Goal: Task Accomplishment & Management: Manage account settings

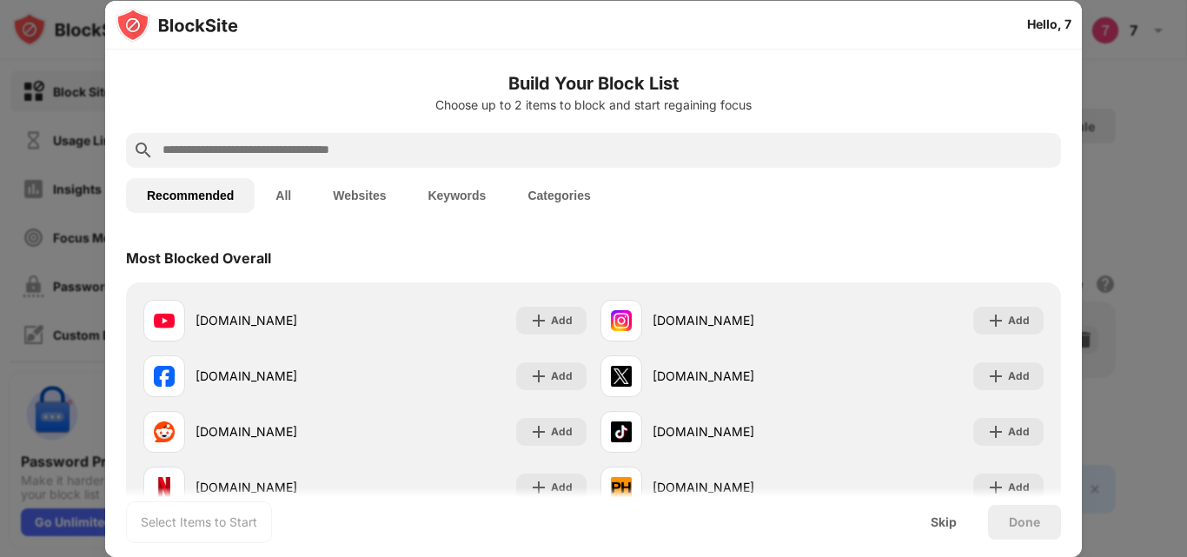
click at [228, 254] on div "Most Blocked Overall" at bounding box center [198, 257] width 145 height 17
click at [274, 206] on button "All" at bounding box center [283, 195] width 57 height 35
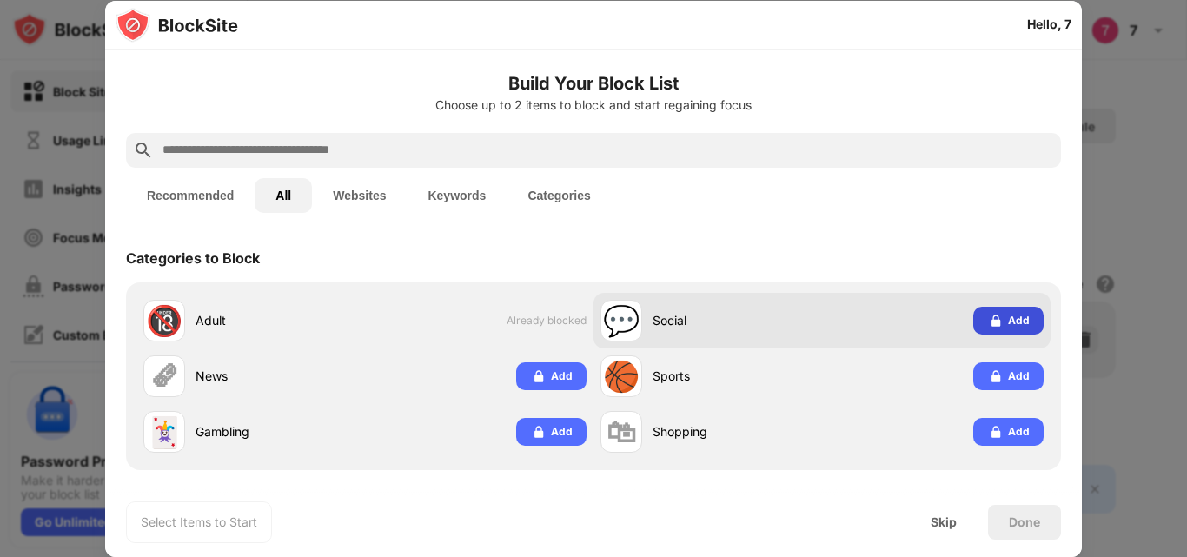
click at [987, 324] on img at bounding box center [995, 320] width 17 height 17
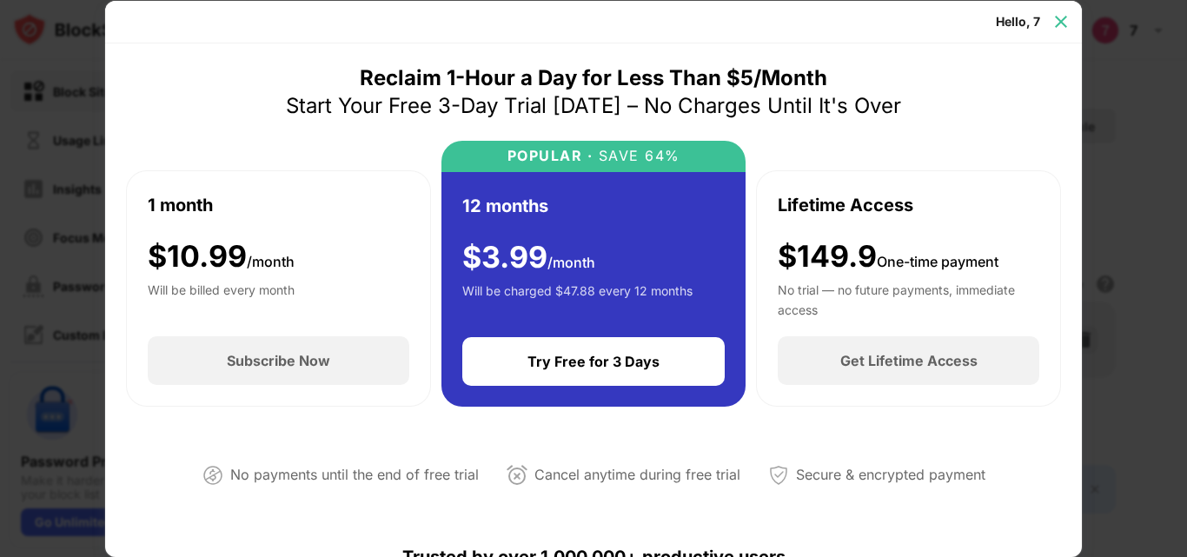
click at [1064, 22] on img at bounding box center [1060, 21] width 17 height 17
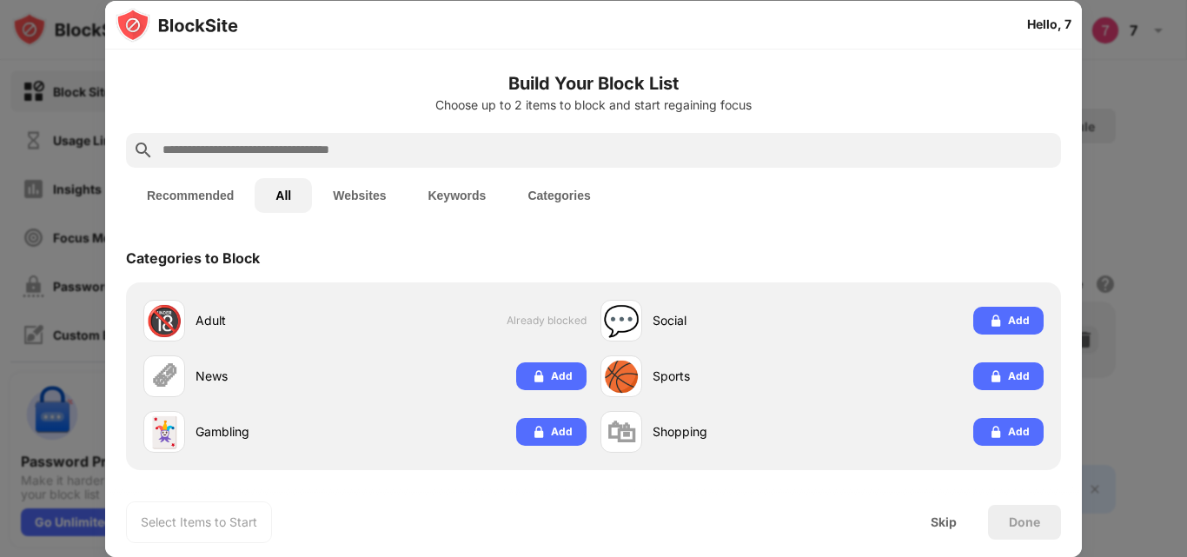
click at [216, 192] on button "Recommended" at bounding box center [190, 195] width 129 height 35
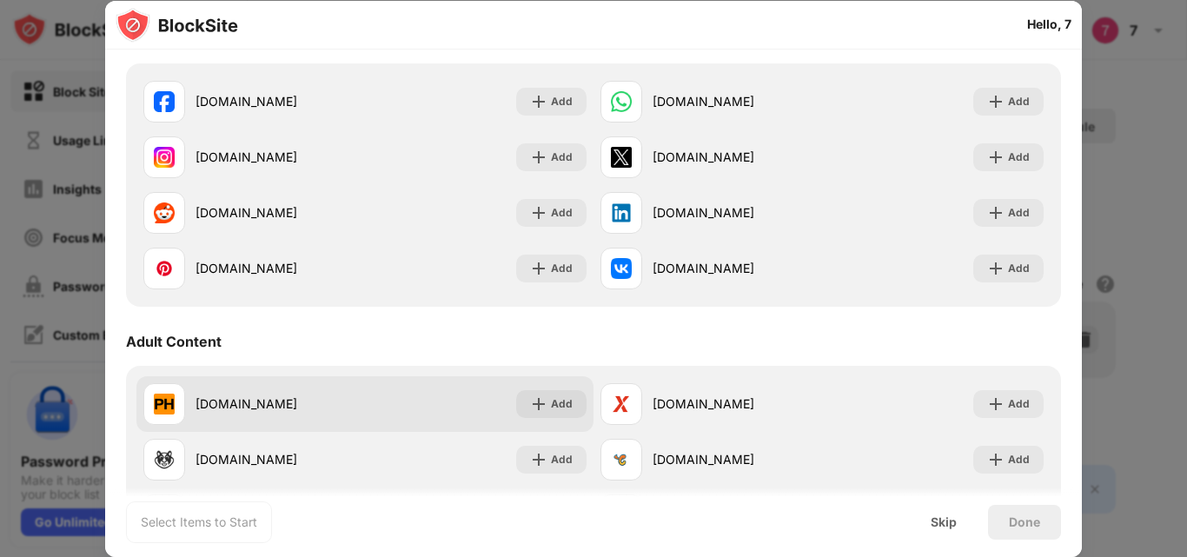
scroll to position [348, 0]
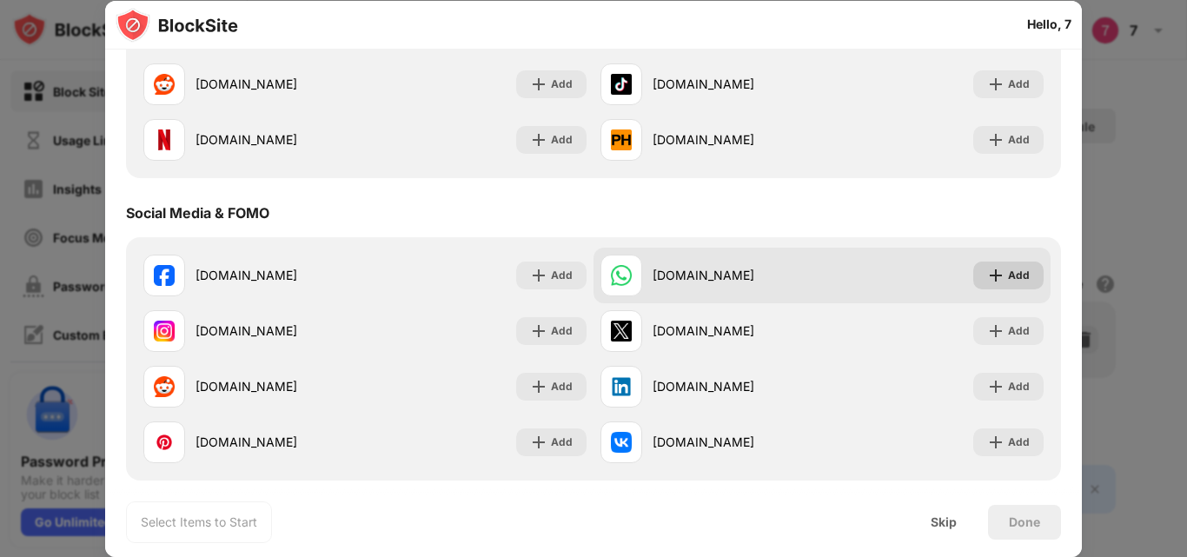
click at [987, 275] on img at bounding box center [995, 275] width 17 height 17
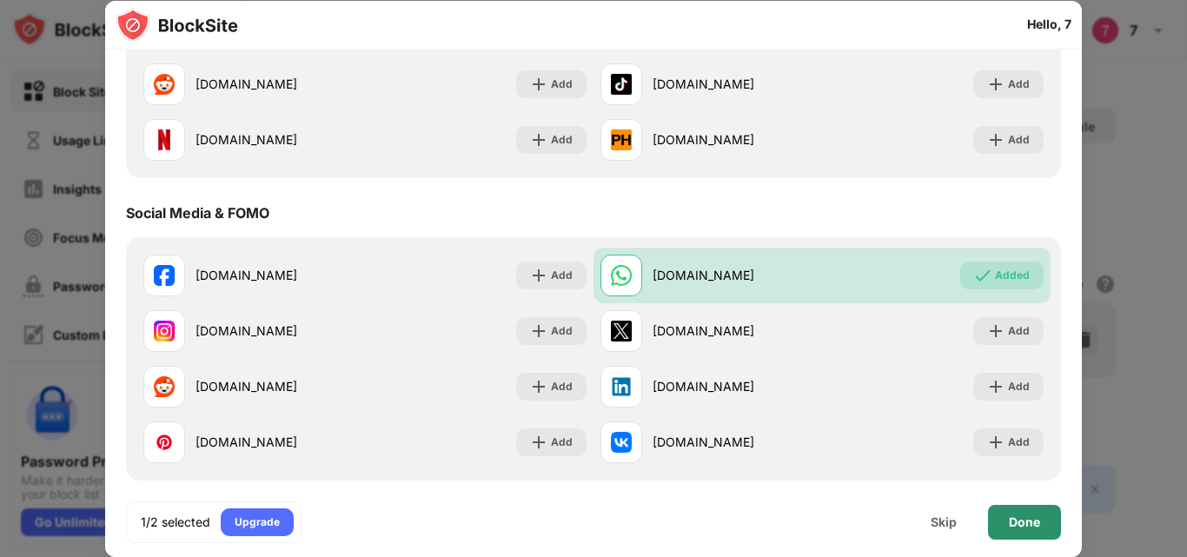
click at [1025, 521] on div "Done" at bounding box center [1024, 522] width 31 height 14
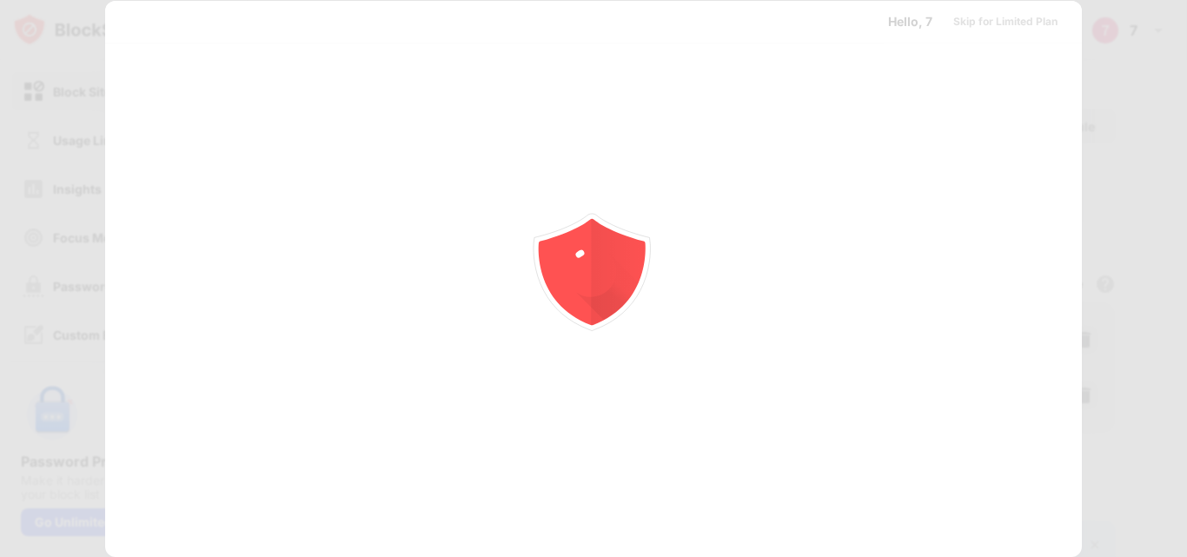
scroll to position [0, 0]
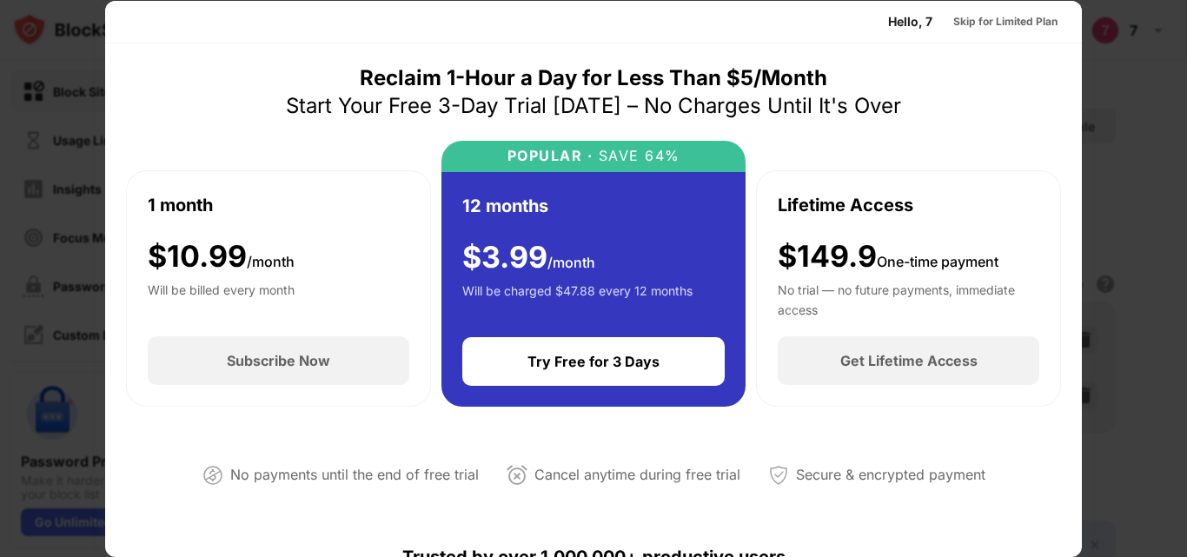
click at [1114, 70] on div at bounding box center [593, 278] width 1187 height 557
click at [1002, 21] on div "Skip for Limited Plan" at bounding box center [1005, 21] width 104 height 17
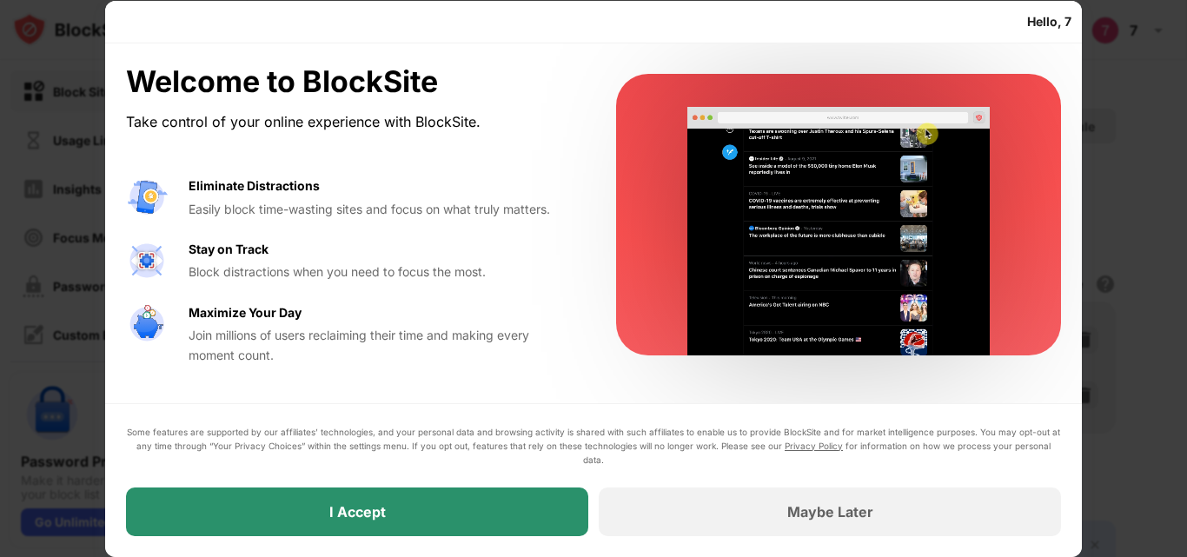
click at [551, 501] on div "I Accept" at bounding box center [357, 512] width 462 height 49
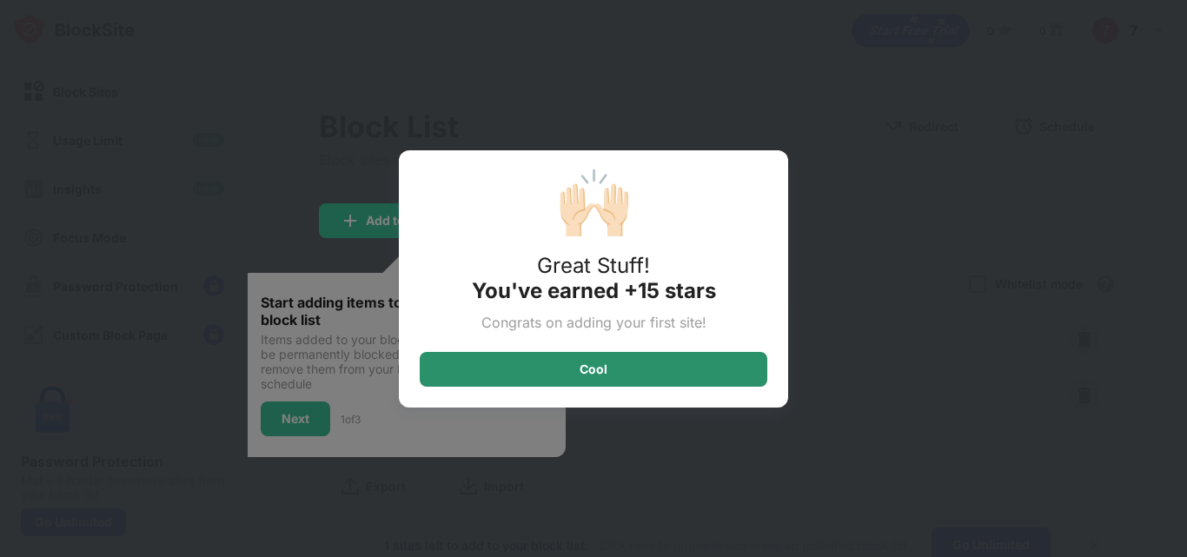
click at [638, 367] on div "Cool" at bounding box center [594, 369] width 348 height 35
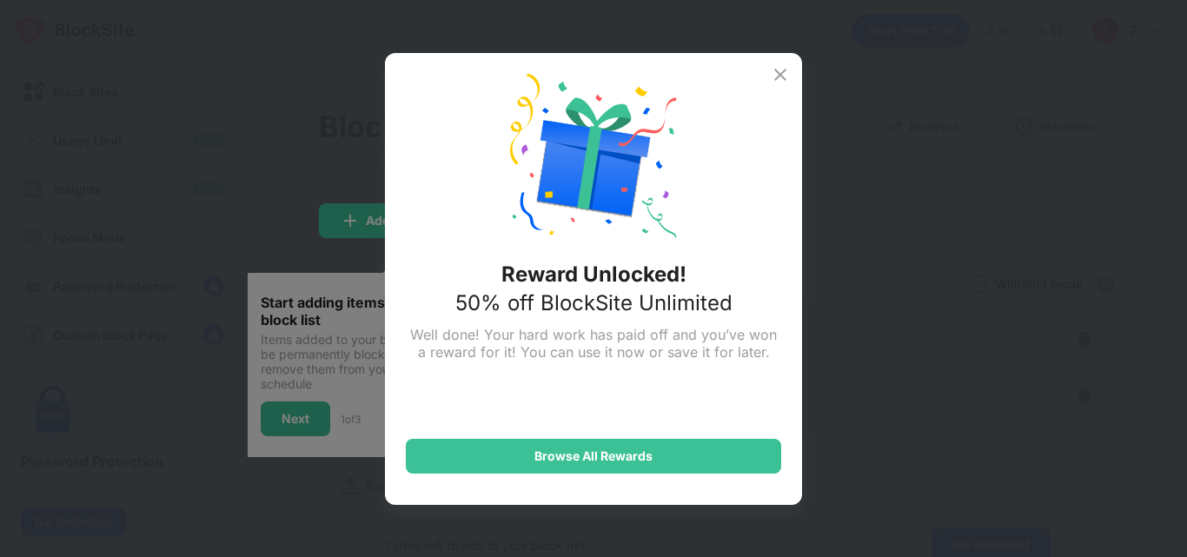
click at [774, 76] on img at bounding box center [780, 74] width 21 height 21
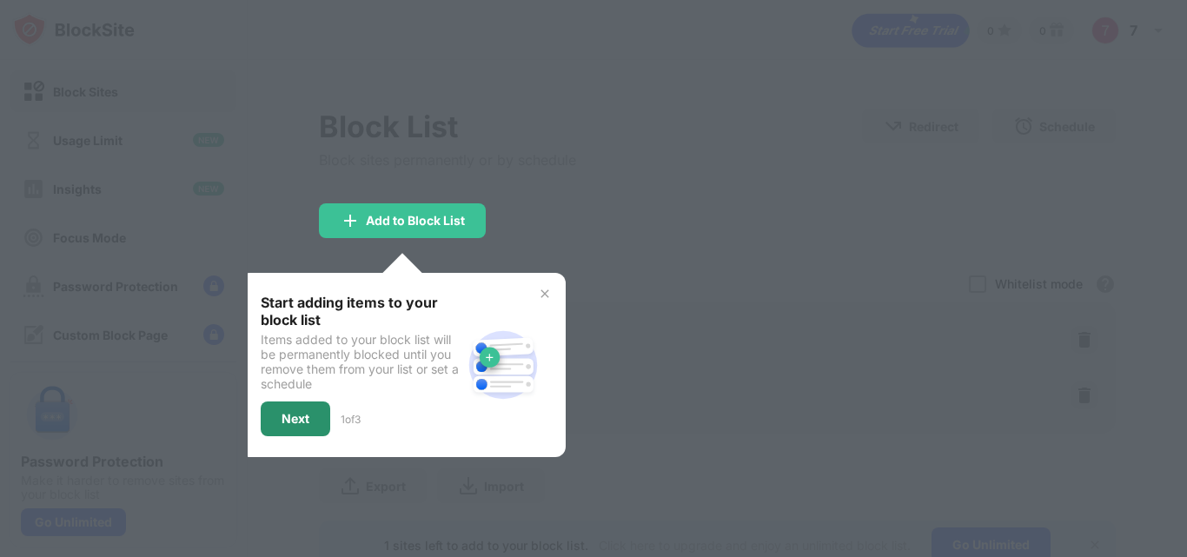
click at [315, 419] on div "Next" at bounding box center [296, 418] width 70 height 35
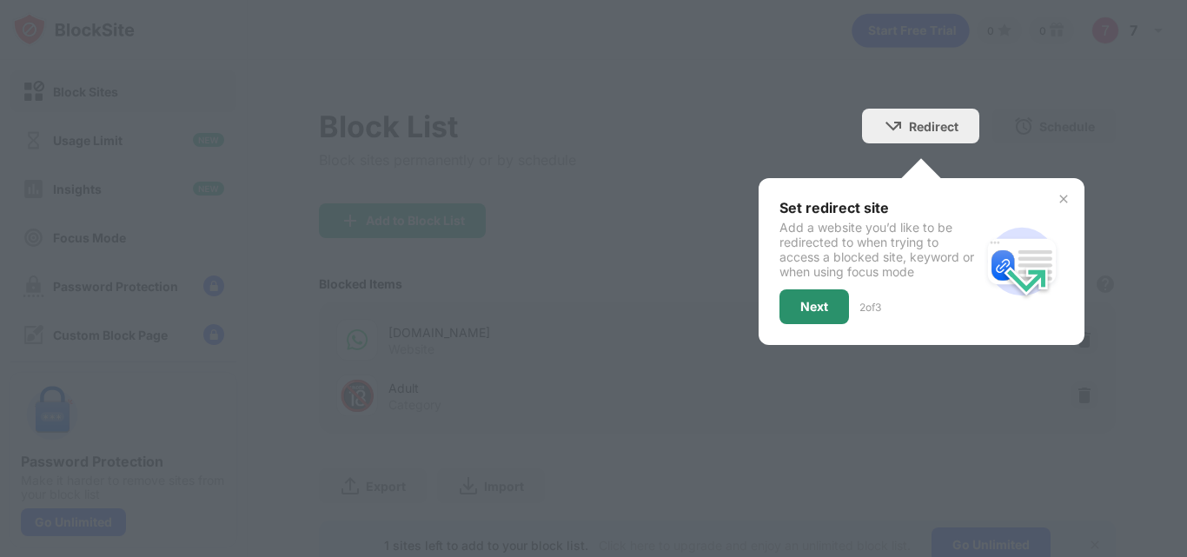
click at [801, 312] on div "Next" at bounding box center [814, 307] width 28 height 14
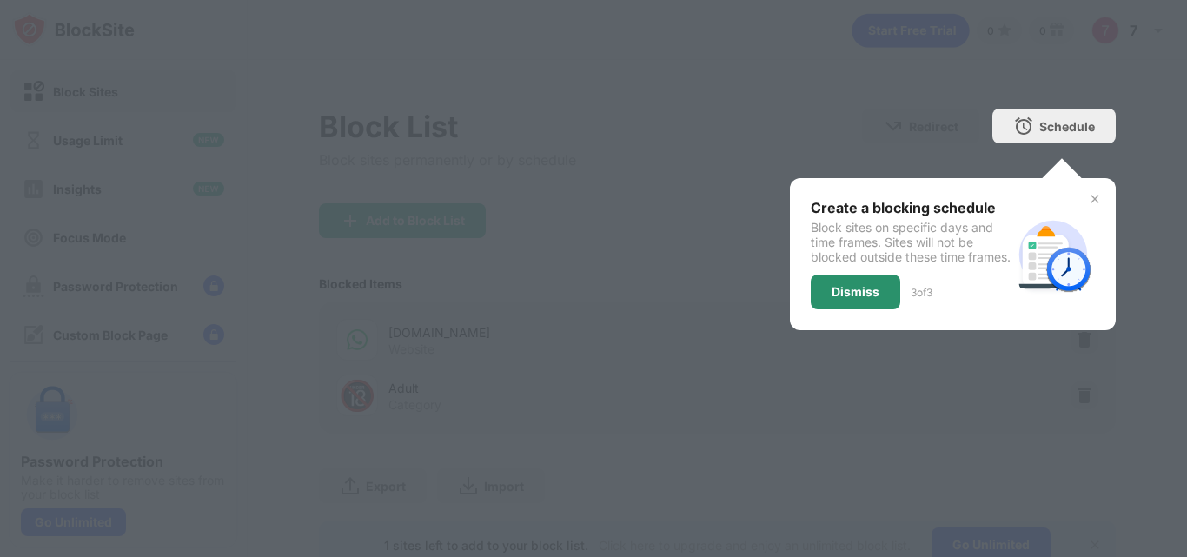
click at [846, 309] on div "Dismiss" at bounding box center [856, 292] width 90 height 35
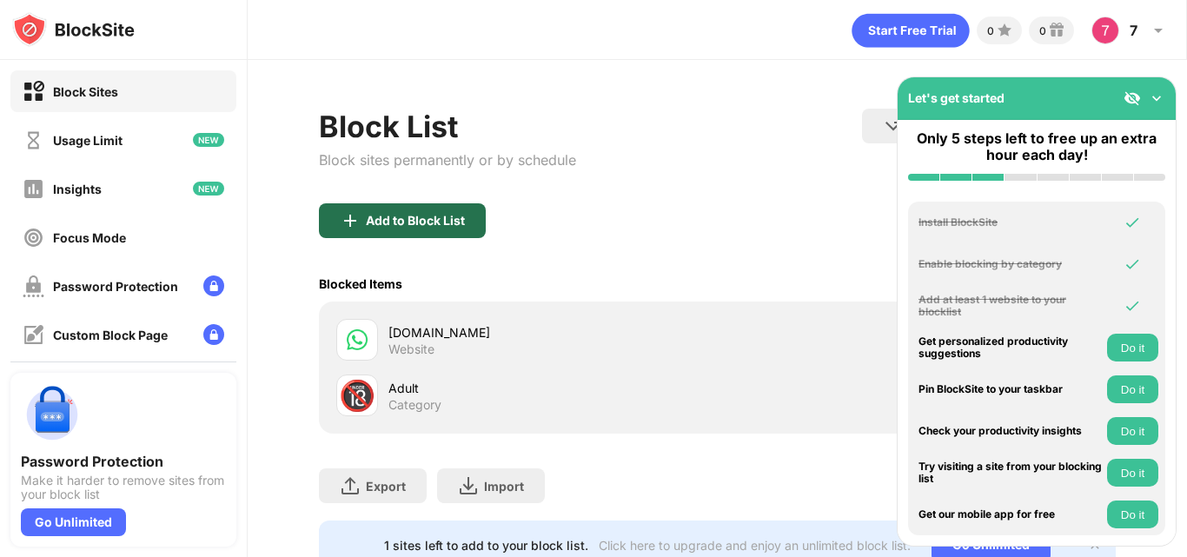
click at [446, 224] on div "Add to Block List" at bounding box center [415, 221] width 99 height 14
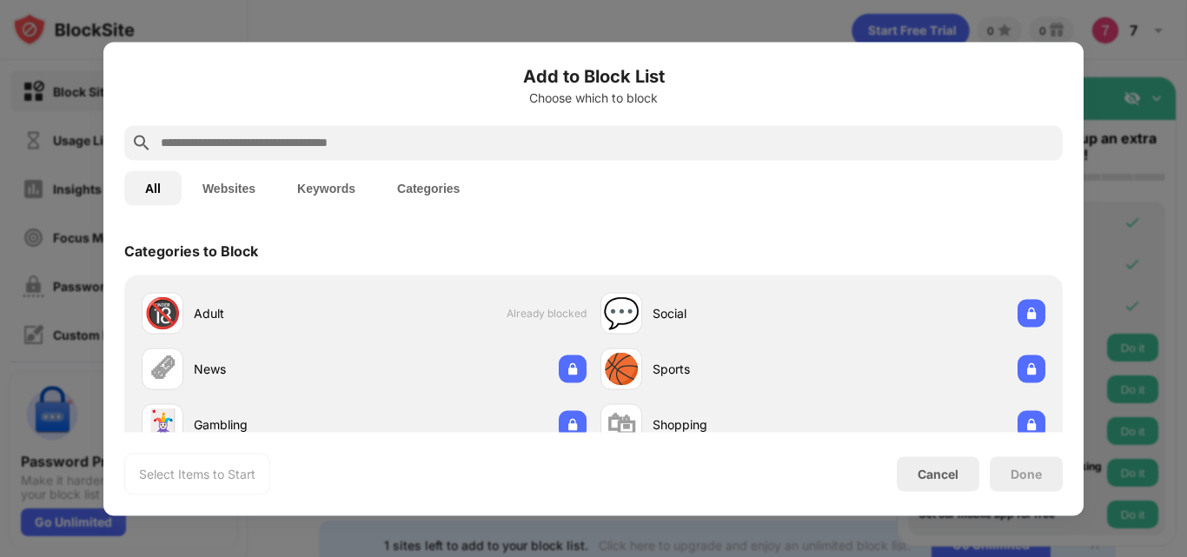
click at [229, 191] on button "Websites" at bounding box center [229, 187] width 95 height 35
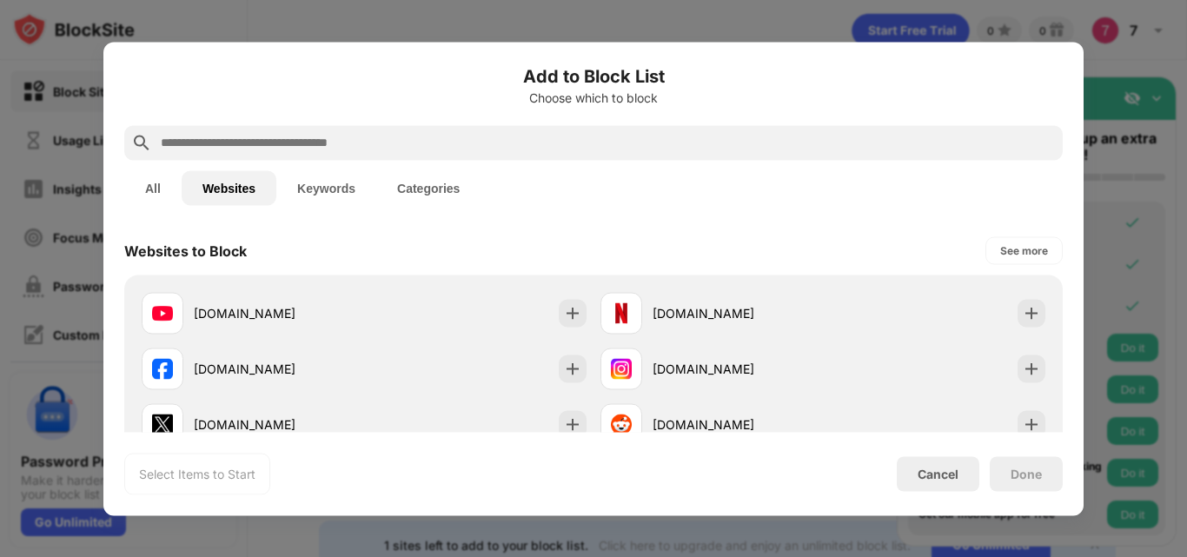
click at [164, 187] on button "All" at bounding box center [152, 187] width 57 height 35
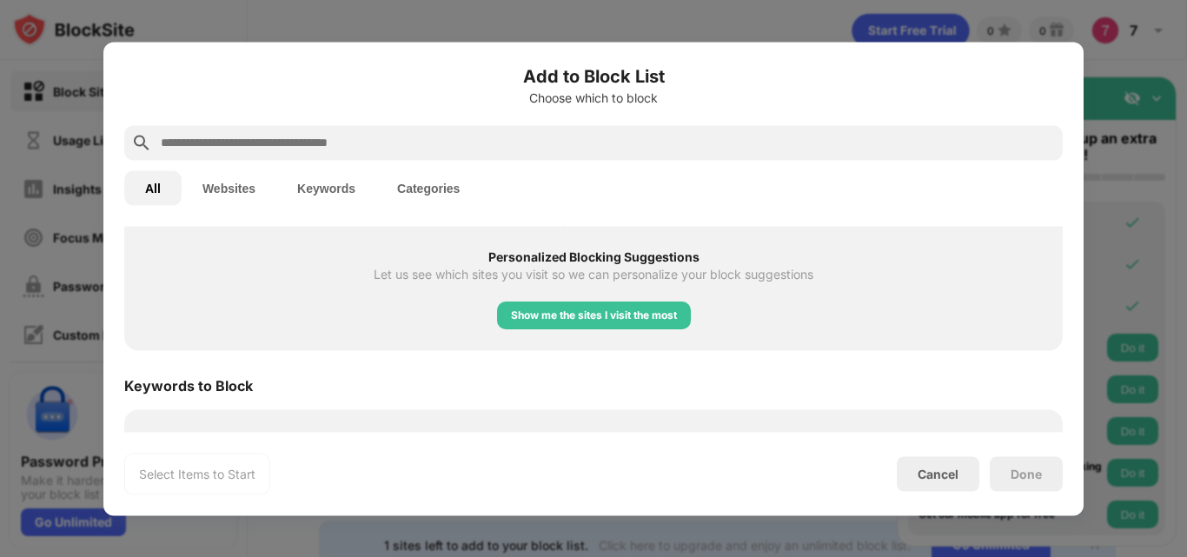
scroll to position [695, 0]
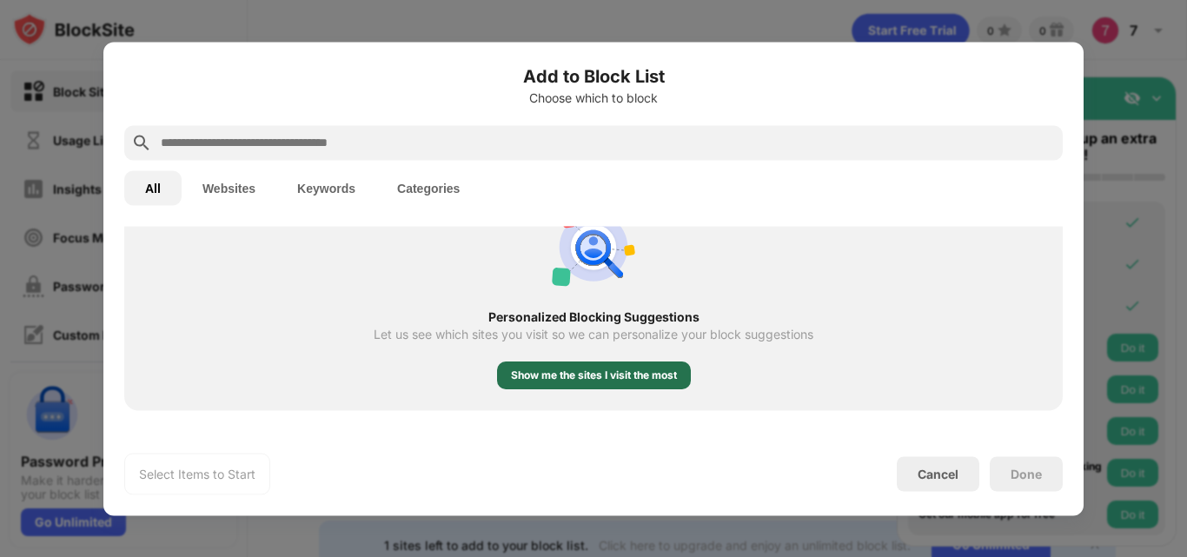
click at [603, 373] on div "Show me the sites I visit the most" at bounding box center [594, 375] width 166 height 17
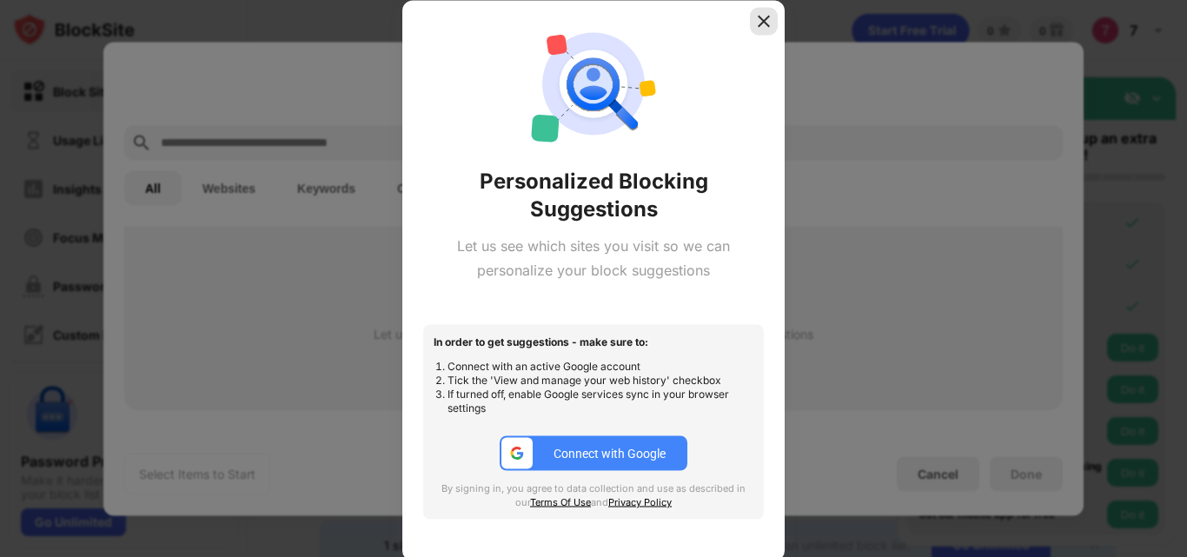
click at [772, 19] on img at bounding box center [763, 20] width 17 height 17
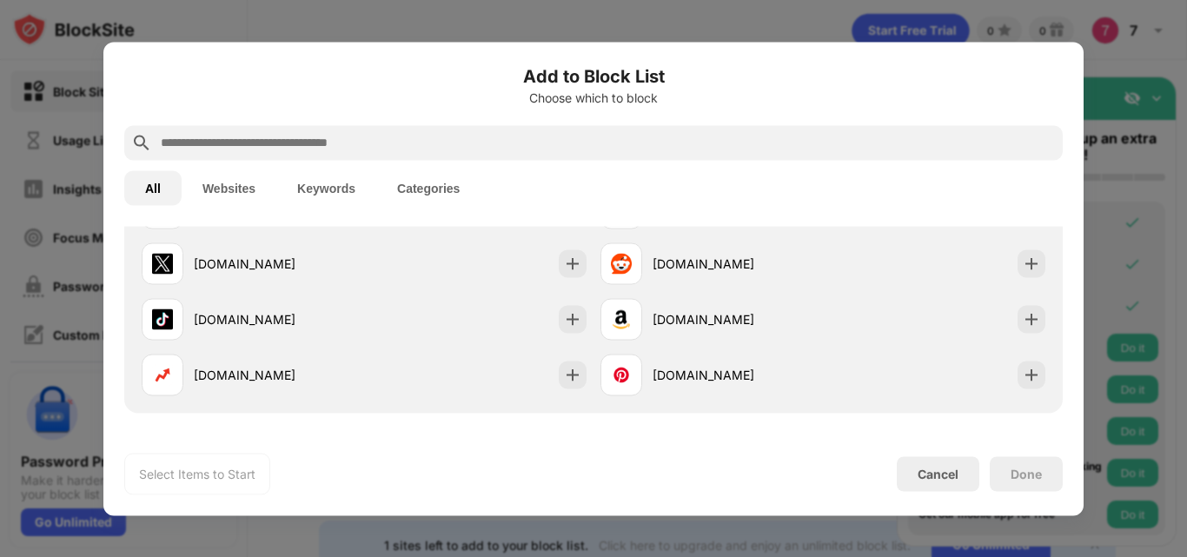
scroll to position [348, 0]
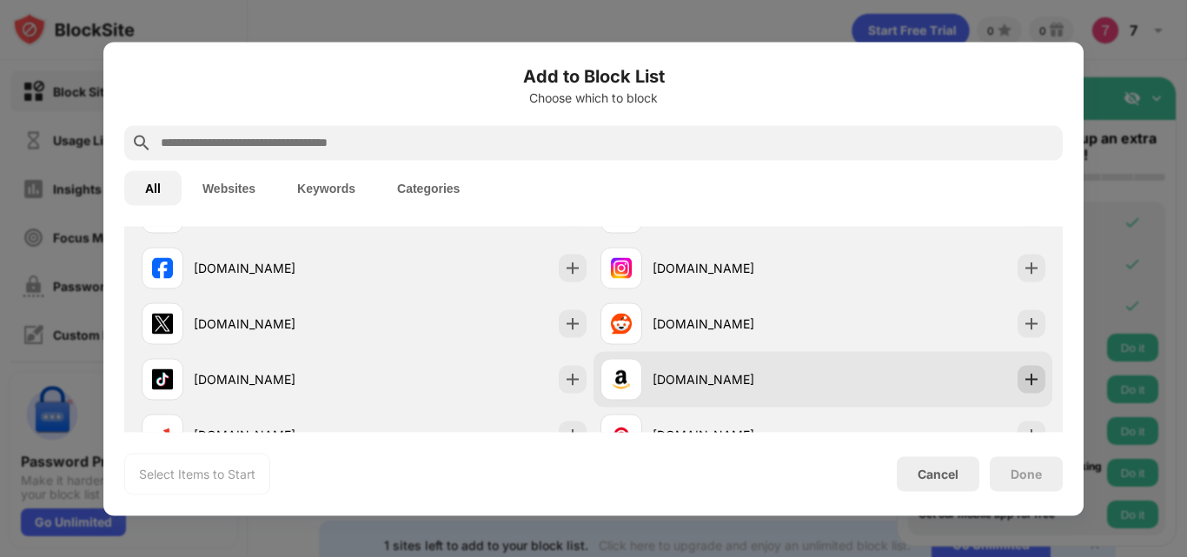
click at [1023, 380] on img at bounding box center [1031, 378] width 17 height 17
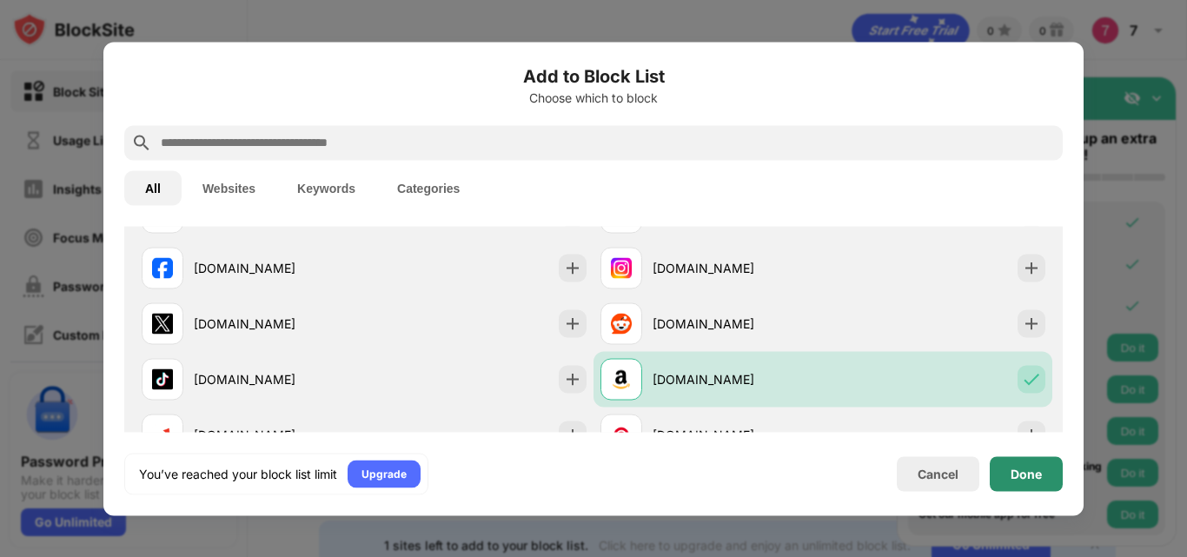
click at [1012, 481] on div "Done" at bounding box center [1026, 473] width 73 height 35
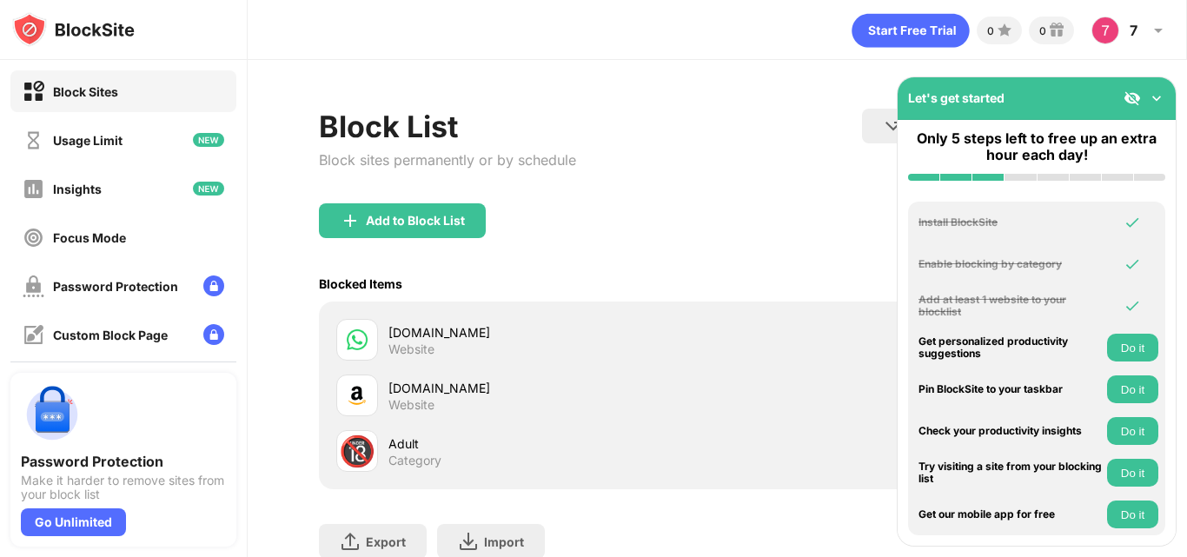
click at [1158, 100] on img at bounding box center [1156, 98] width 17 height 17
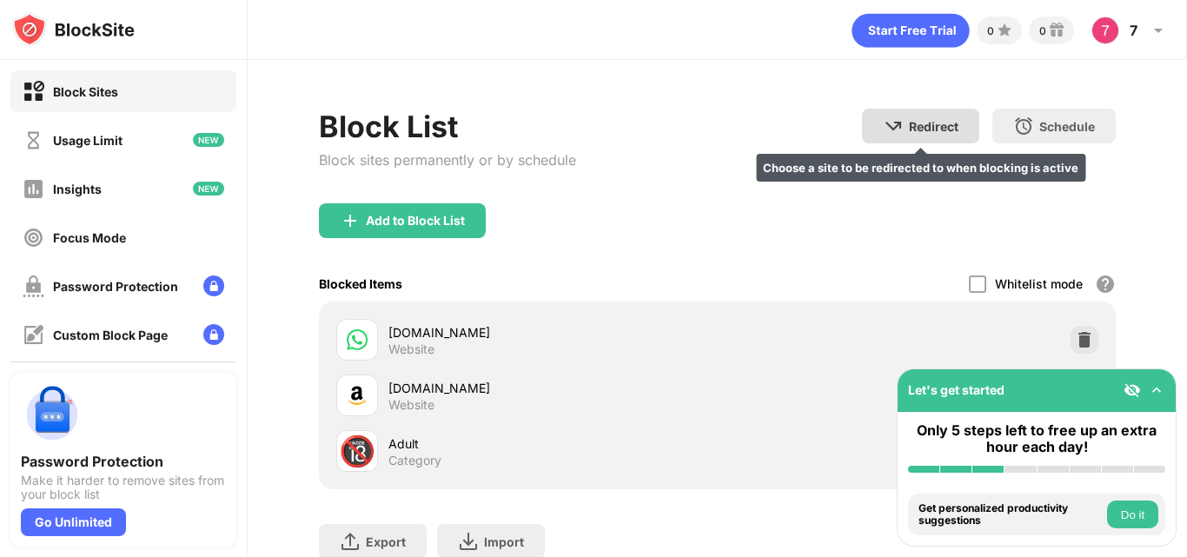
click at [887, 131] on img at bounding box center [893, 126] width 21 height 21
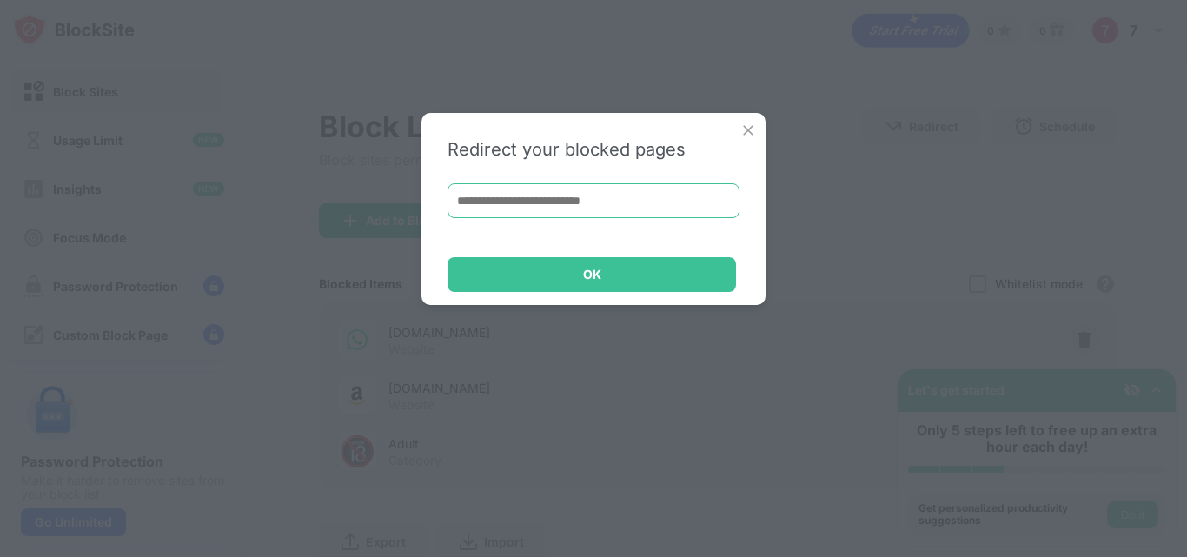
click at [579, 193] on input at bounding box center [594, 200] width 292 height 35
type input "**********"
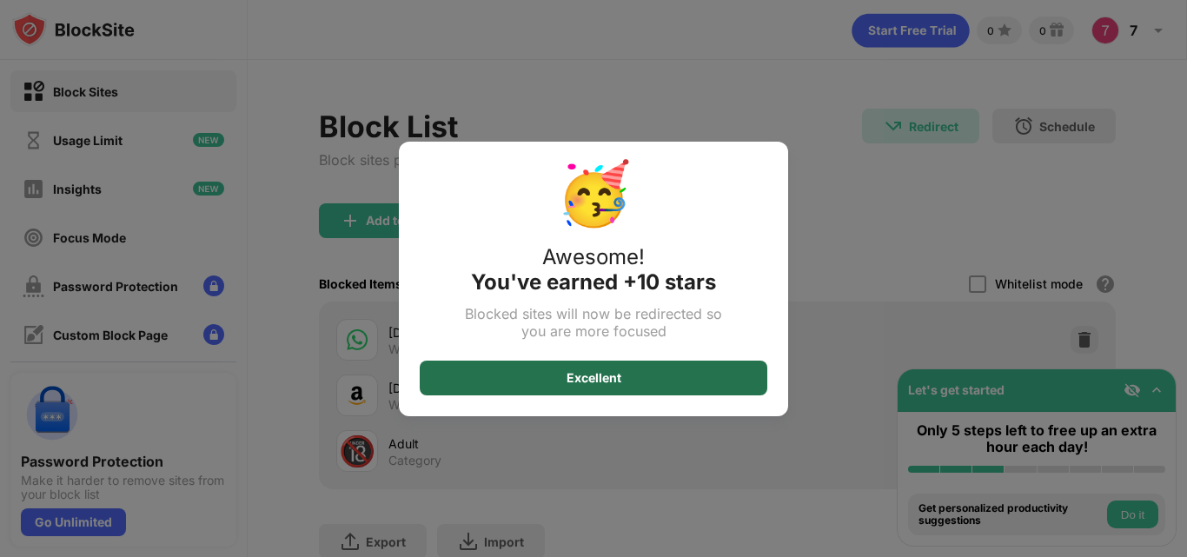
click at [647, 376] on div "Excellent" at bounding box center [594, 378] width 348 height 35
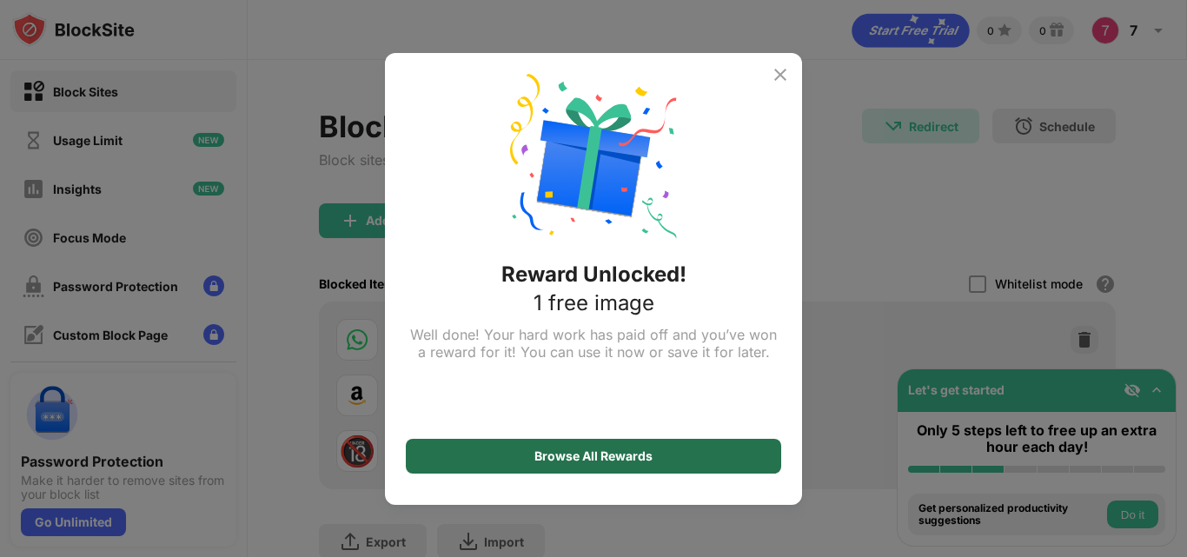
click at [639, 452] on div "Browse All Rewards" at bounding box center [593, 456] width 118 height 14
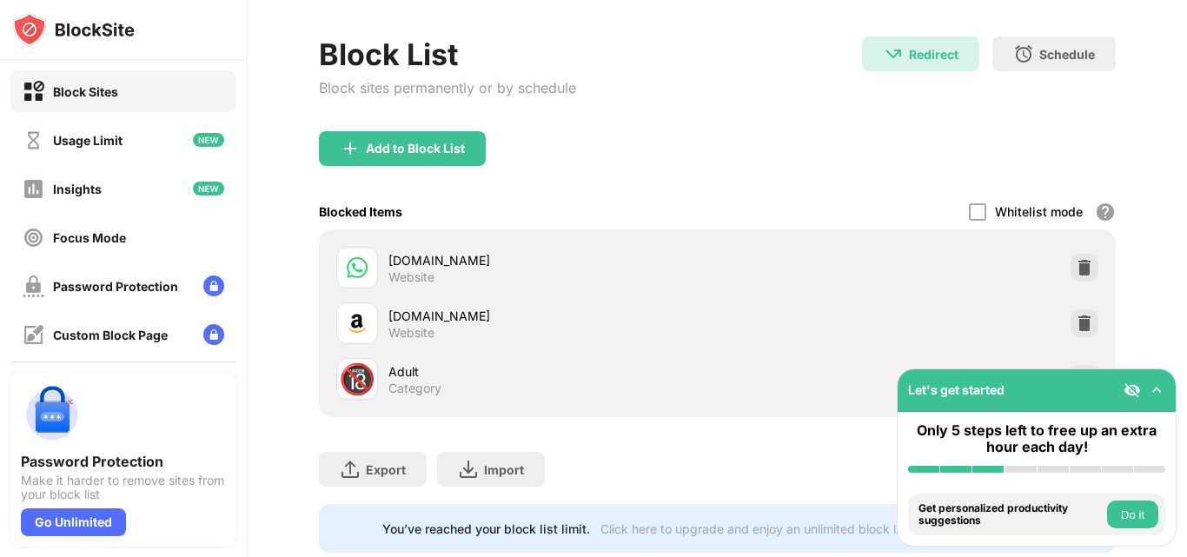
scroll to position [129, 0]
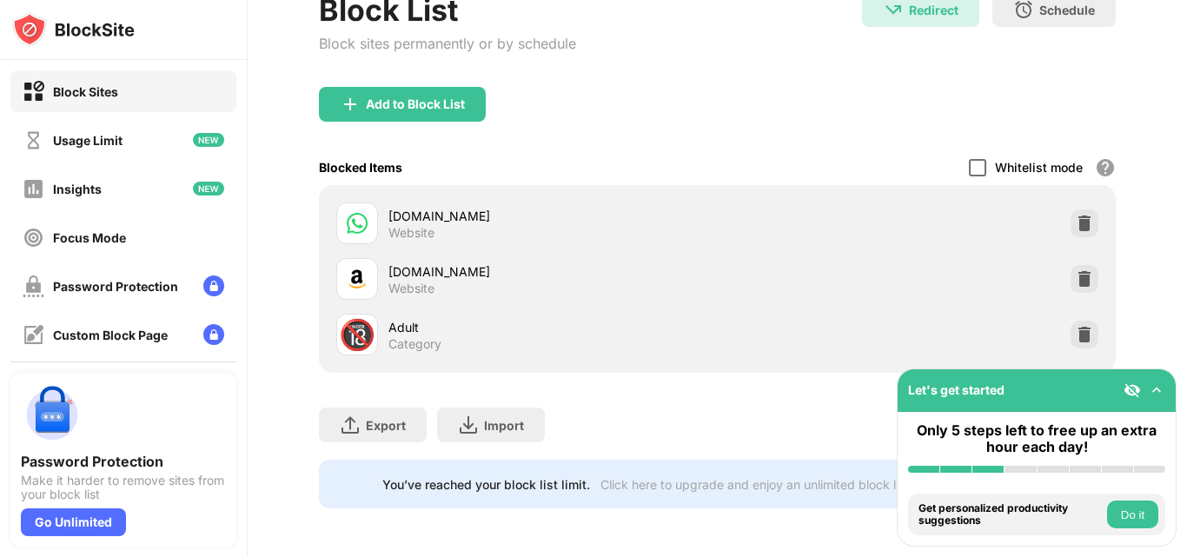
click at [970, 159] on div at bounding box center [977, 167] width 17 height 17
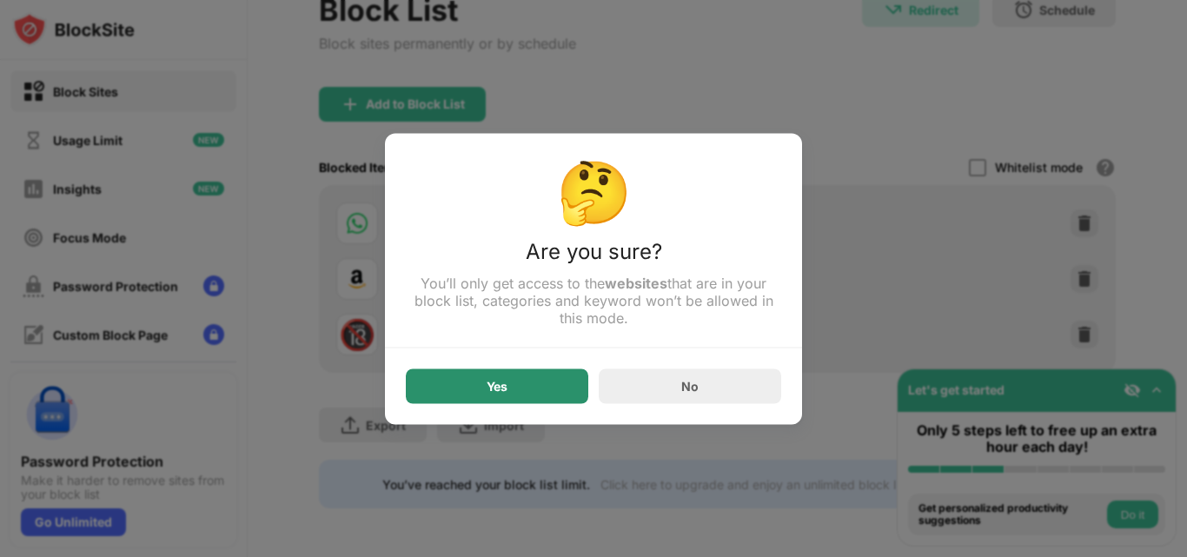
click at [565, 394] on div "Yes" at bounding box center [497, 385] width 182 height 35
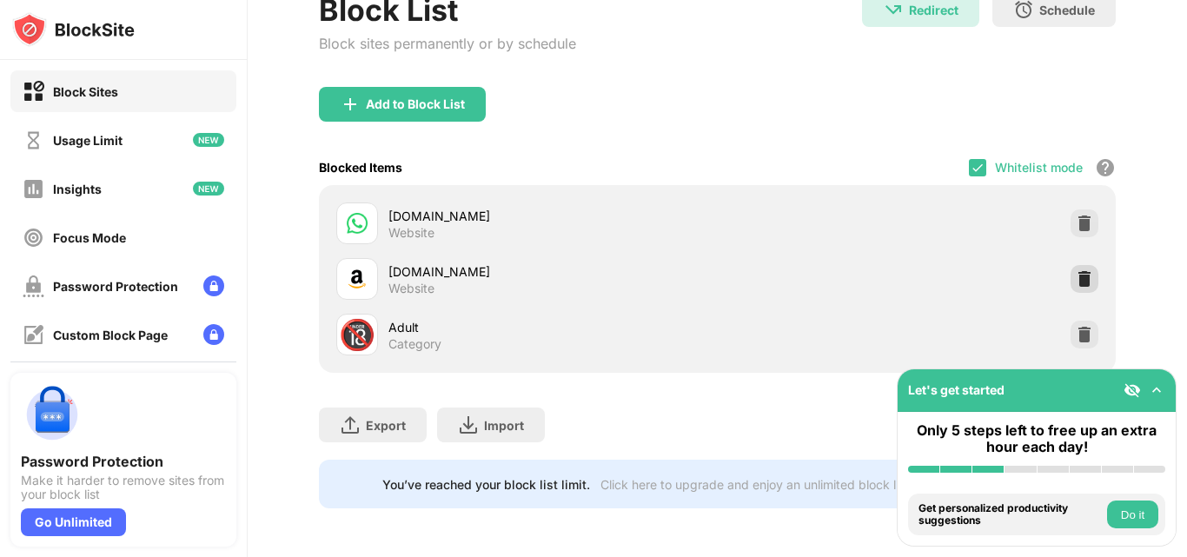
click at [1078, 270] on img at bounding box center [1084, 278] width 17 height 17
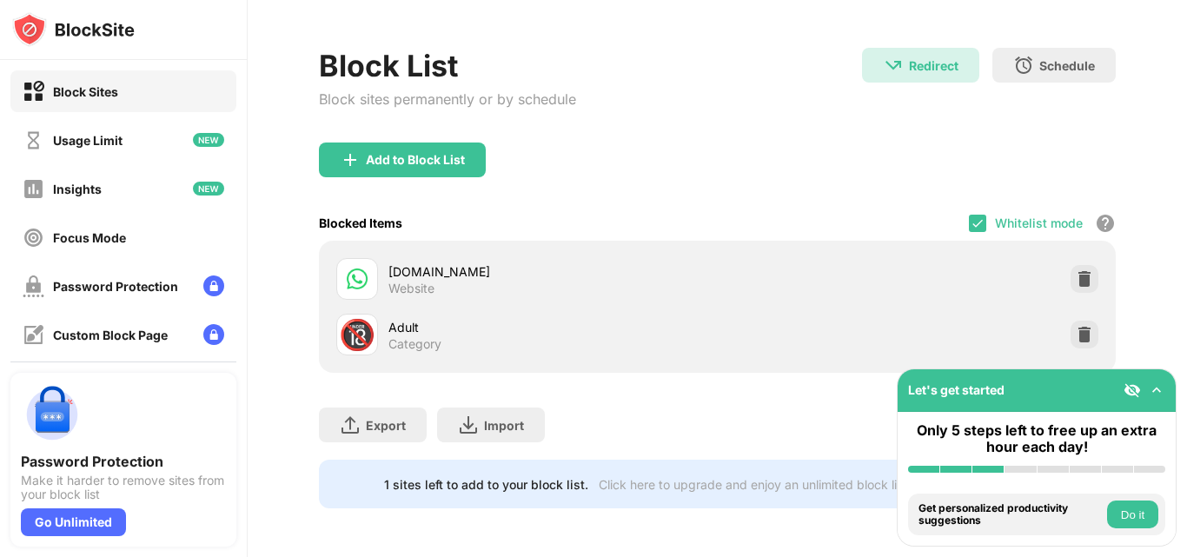
scroll to position [74, 0]
click at [1072, 331] on div at bounding box center [1085, 335] width 28 height 28
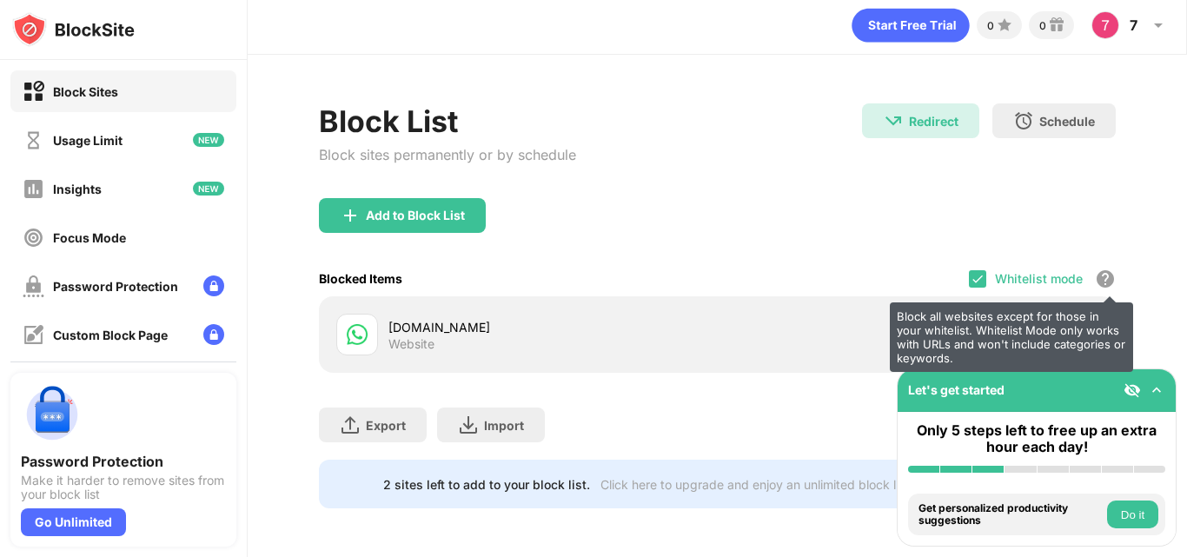
click at [1095, 269] on div "Block all websites except for those in your whitelist. Whitelist Mode only work…" at bounding box center [1105, 279] width 21 height 21
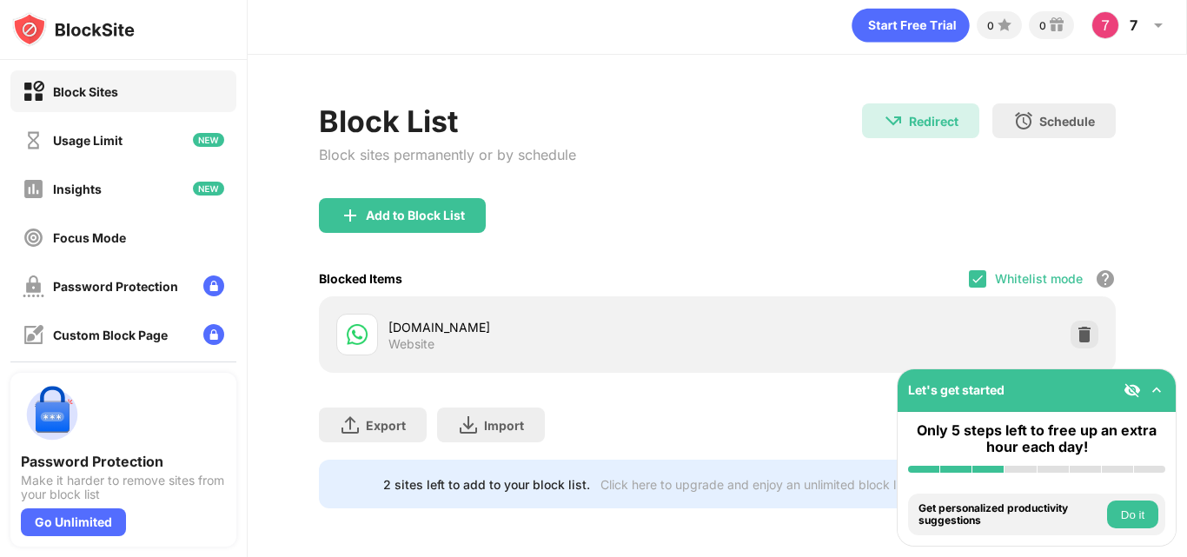
click at [1132, 518] on button "Do it" at bounding box center [1132, 515] width 51 height 28
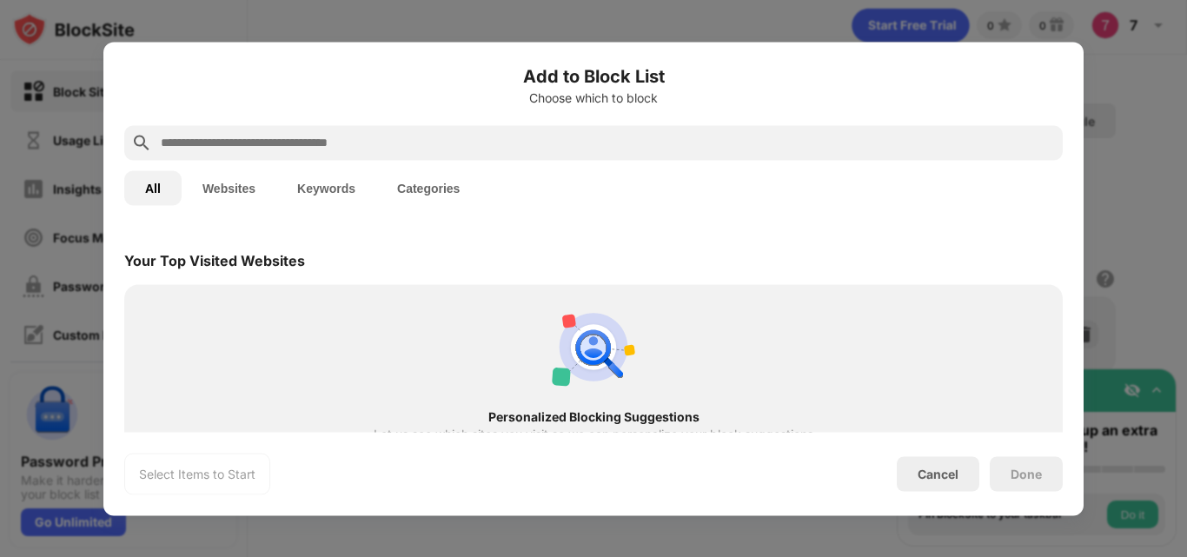
scroll to position [605, 0]
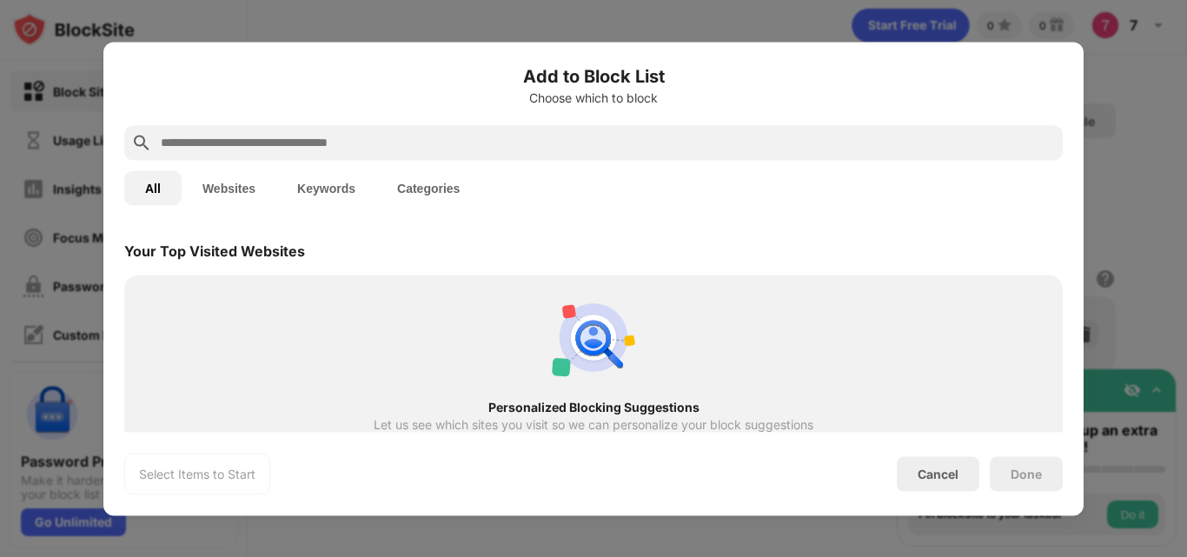
click at [1153, 185] on div at bounding box center [593, 278] width 1187 height 557
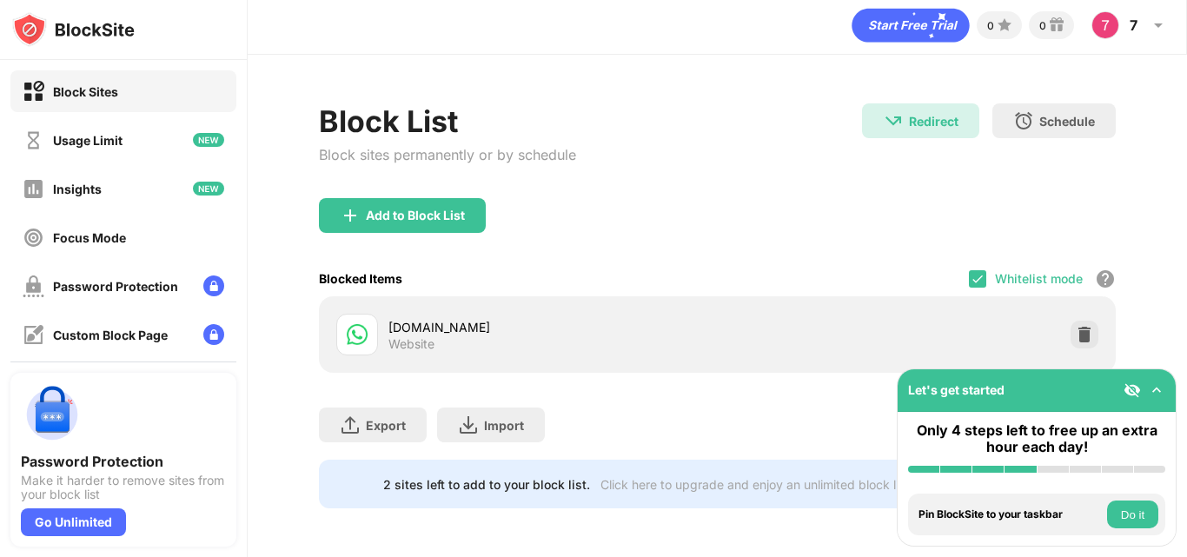
scroll to position [0, 0]
